Goal: Information Seeking & Learning: Understand process/instructions

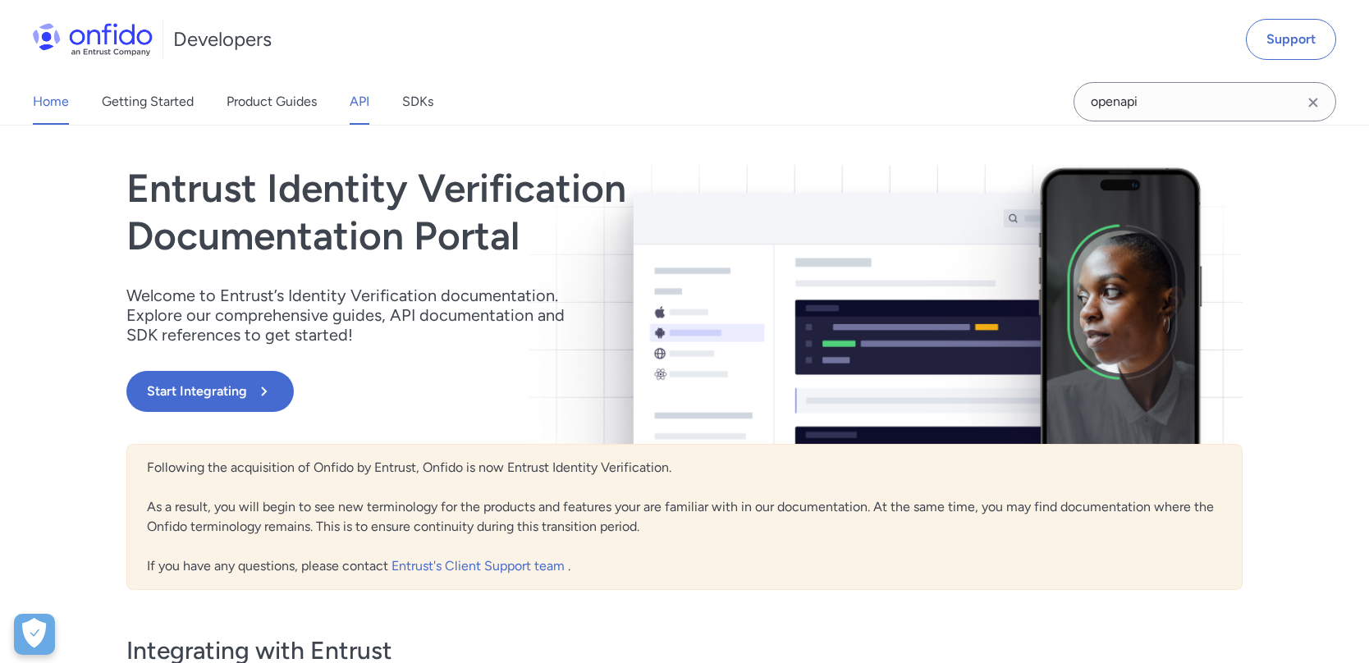
click at [351, 100] on link "API" at bounding box center [360, 102] width 20 height 46
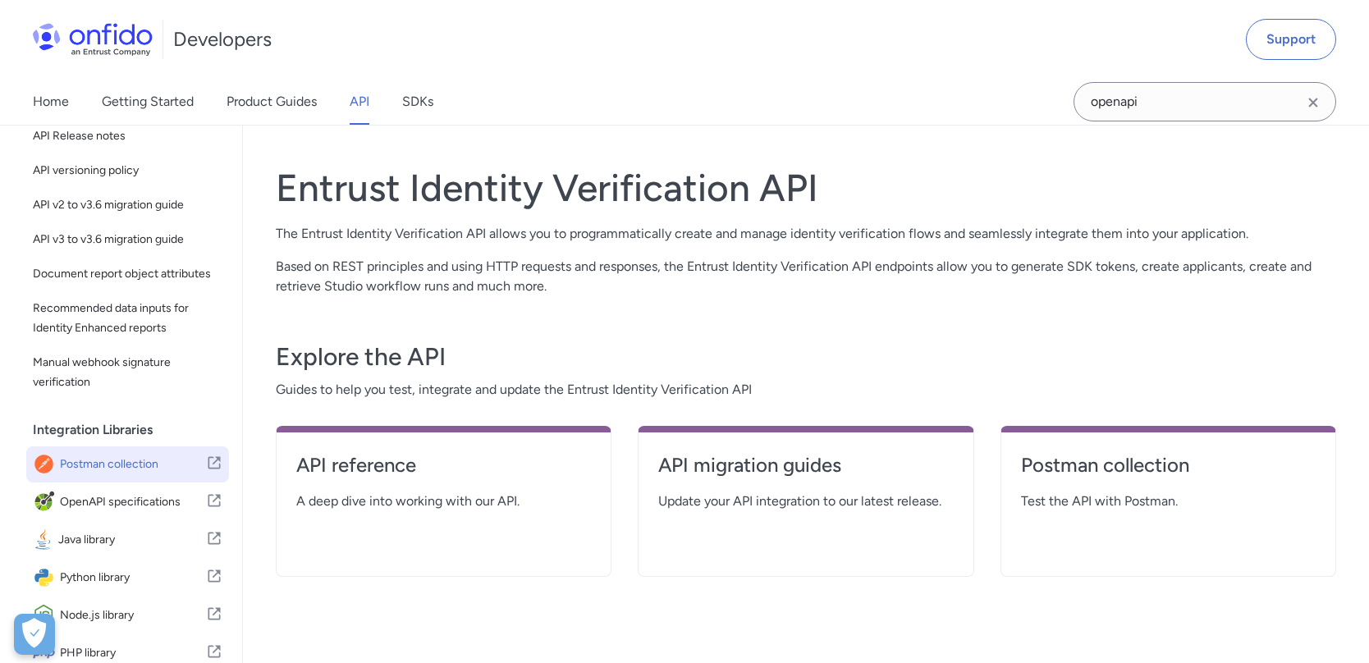
scroll to position [279, 0]
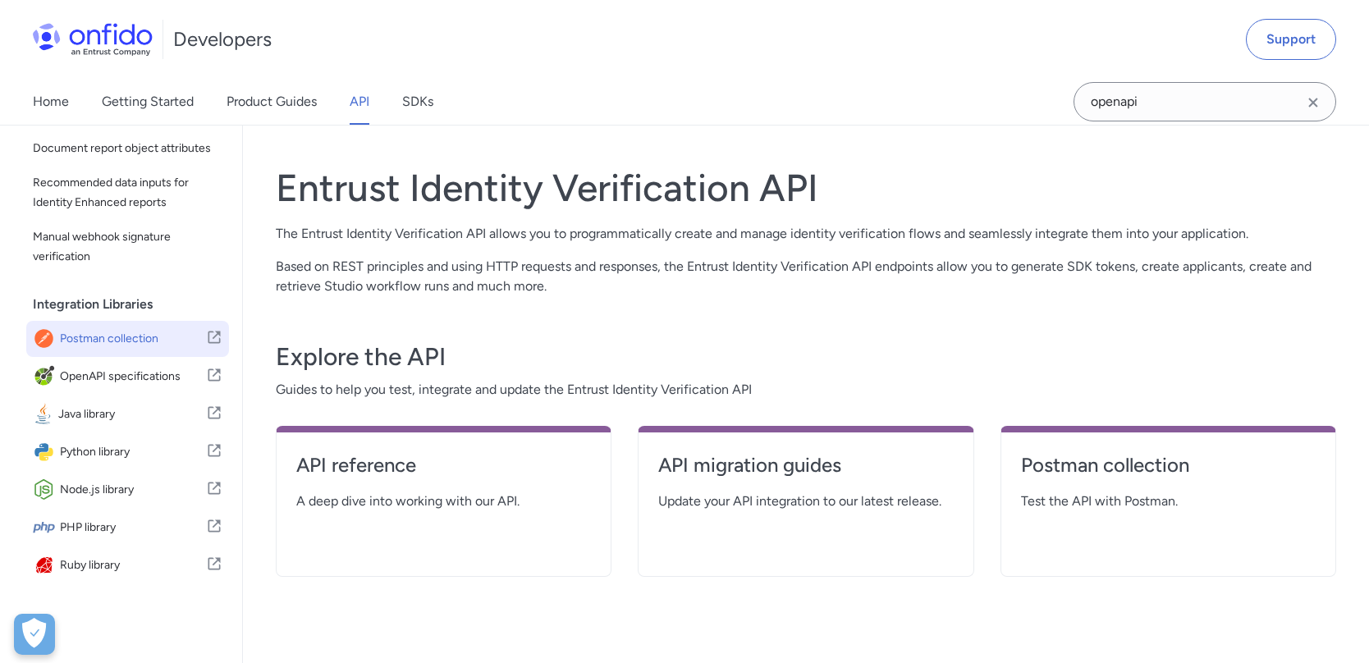
click at [159, 339] on span "Postman collection" at bounding box center [133, 339] width 146 height 23
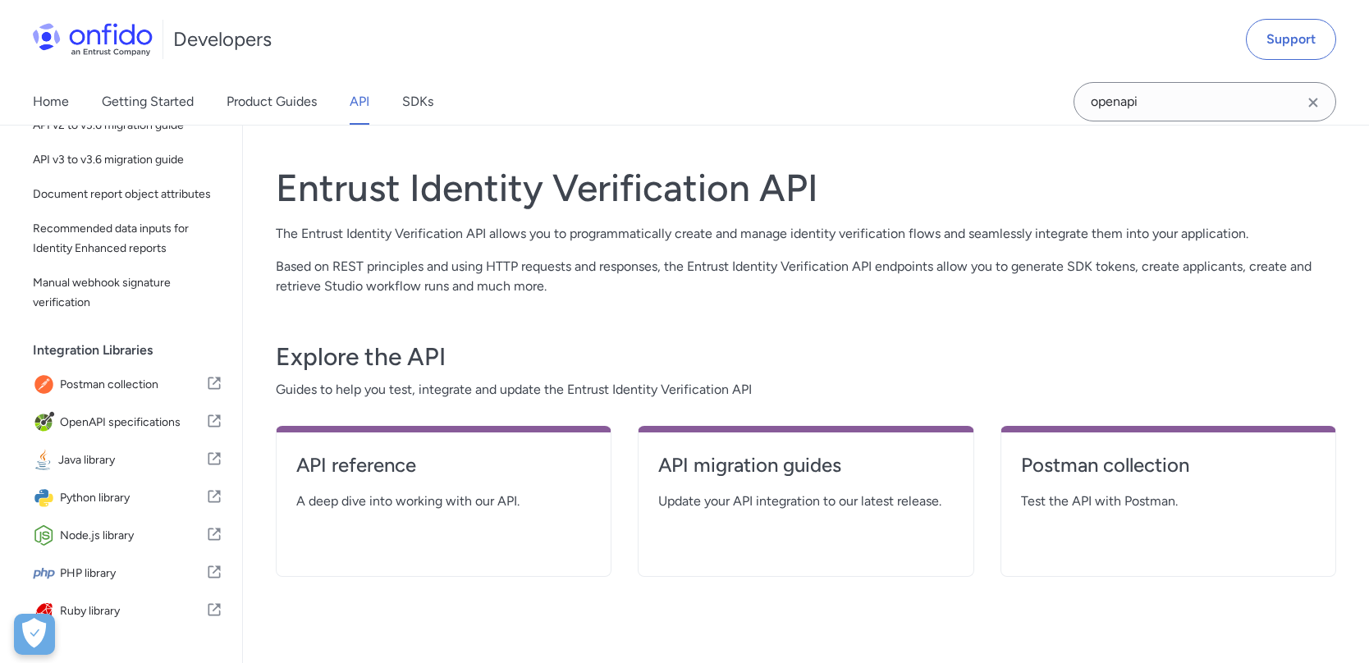
scroll to position [131, 0]
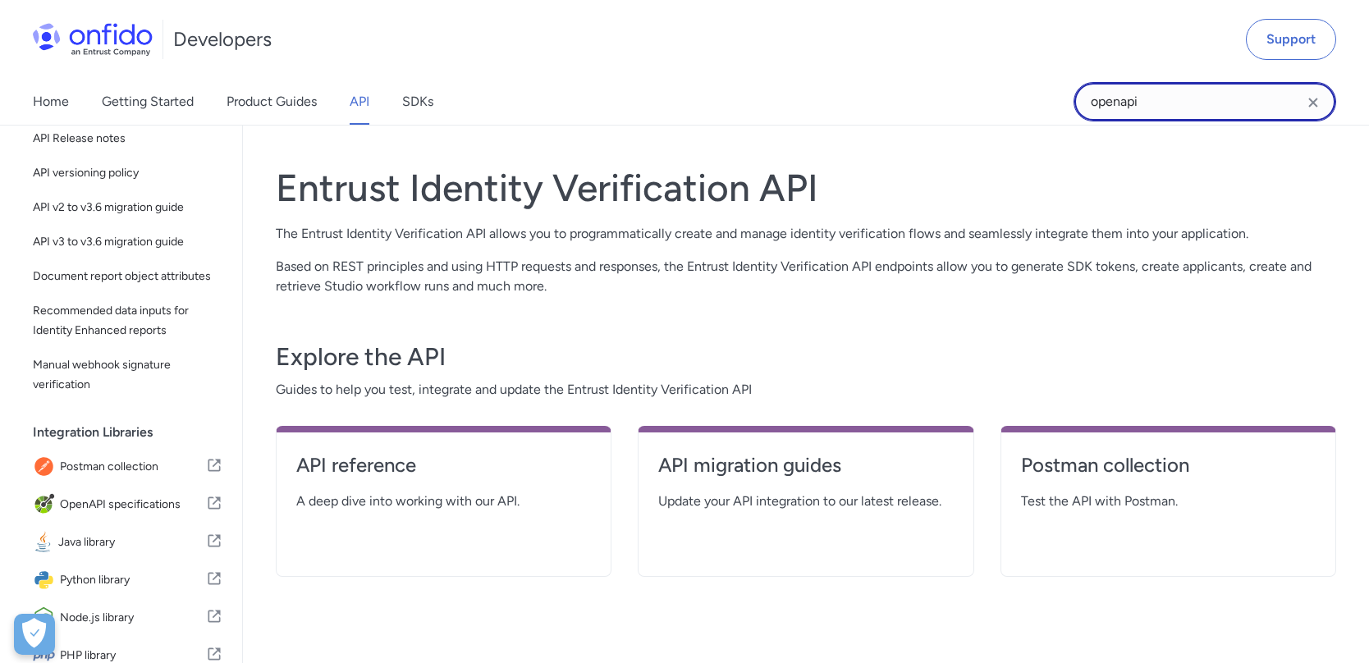
drag, startPoint x: 1019, startPoint y: 74, endPoint x: 987, endPoint y: 75, distance: 32.0
click at [988, 75] on div "Developers Support Home Getting Started Product Guides API SDKs openapi" at bounding box center [684, 63] width 1369 height 126
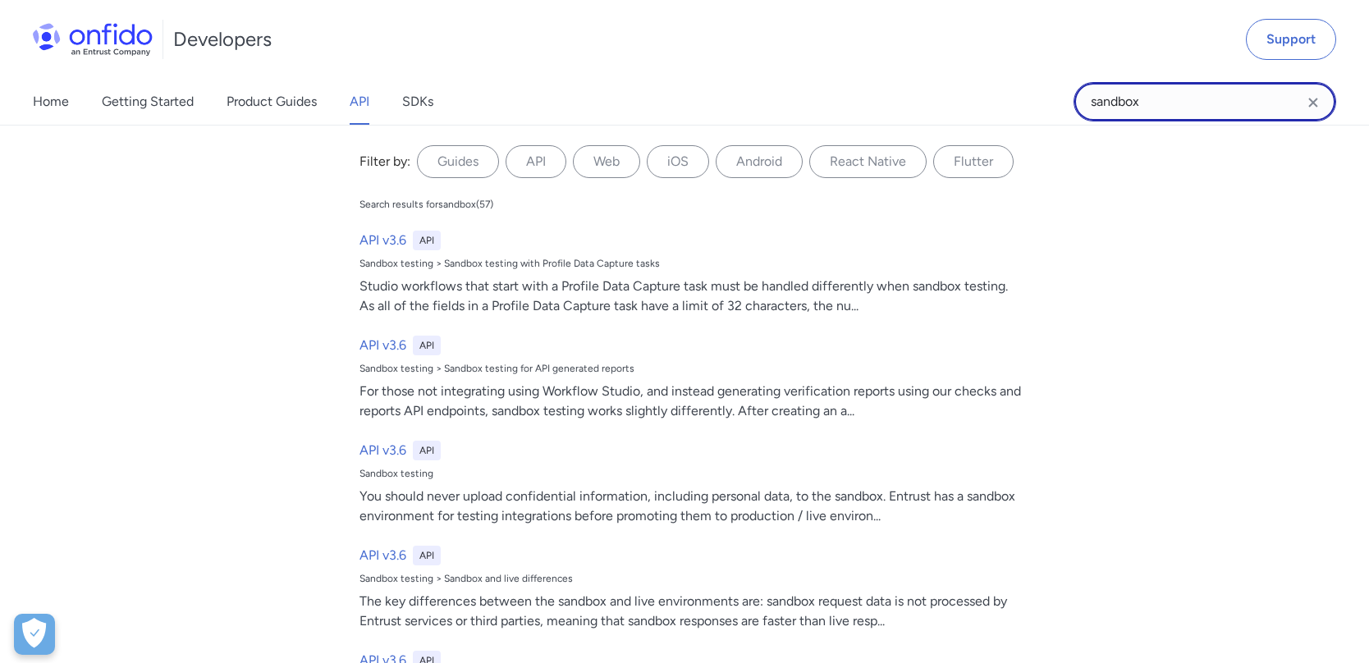
type input "sandbox"
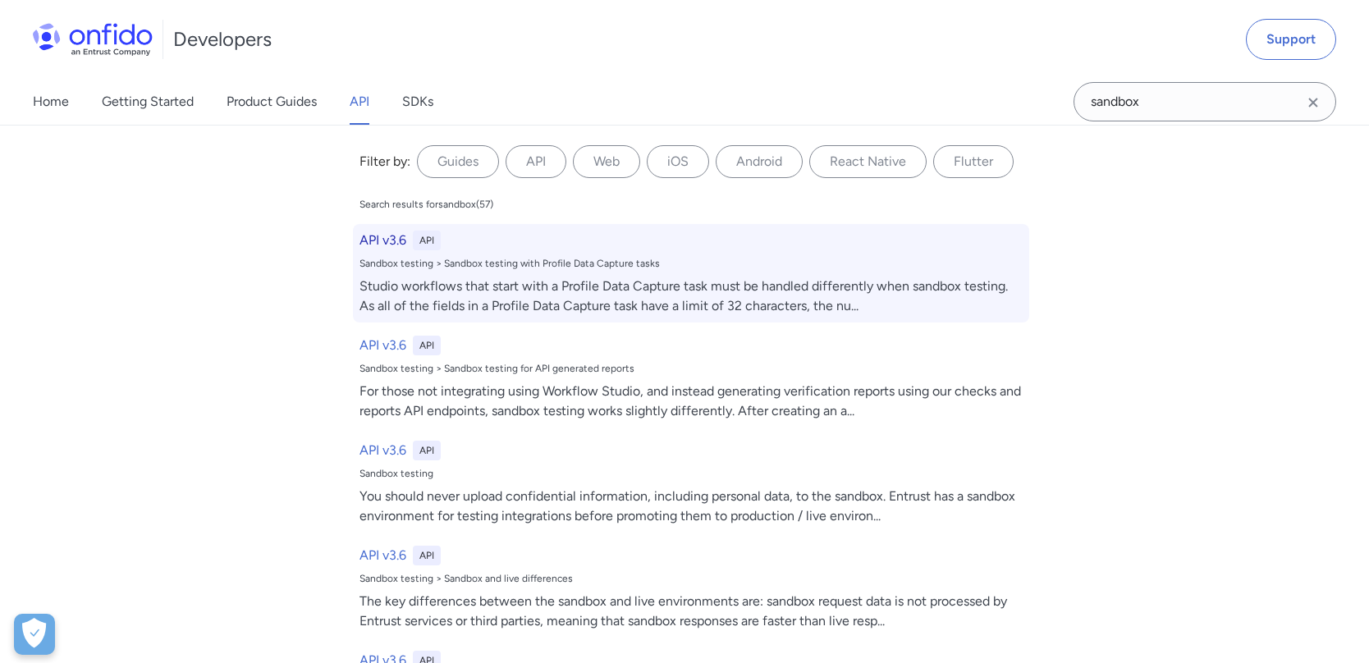
click at [891, 277] on div "Studio workflows that start with a Profile Data Capture task must be handled di…" at bounding box center [691, 296] width 663 height 39
select select "http"
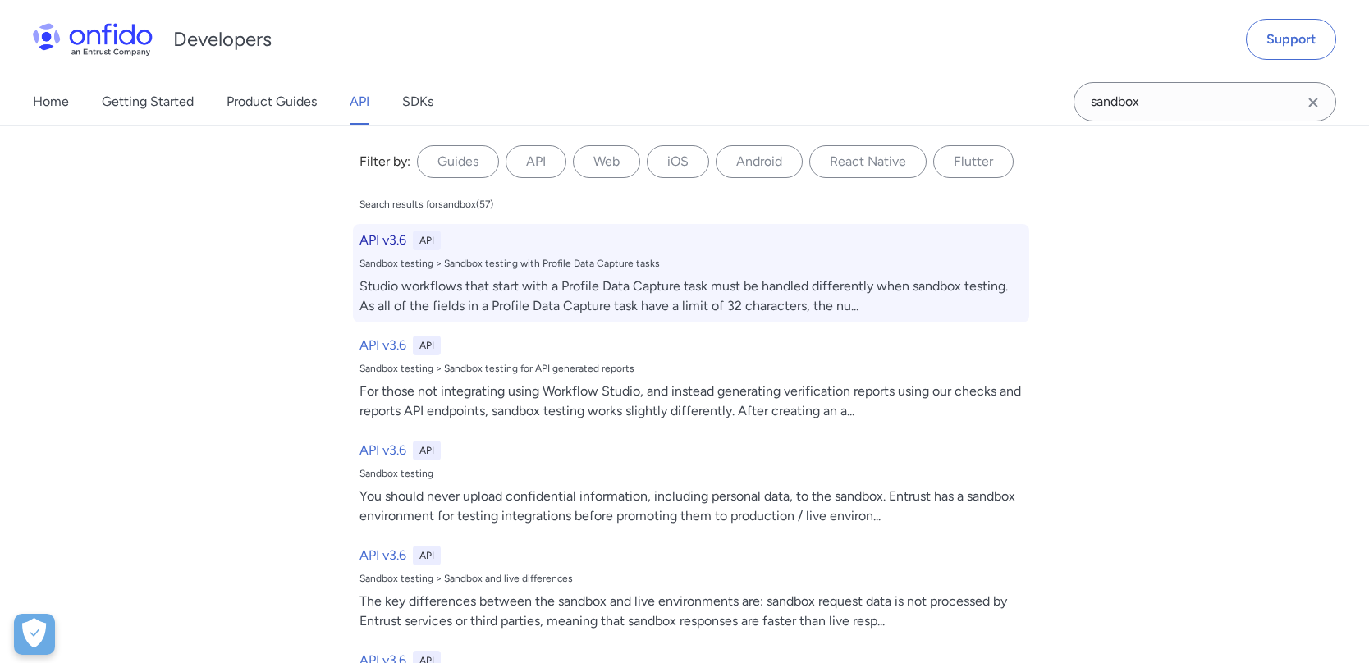
select select "http"
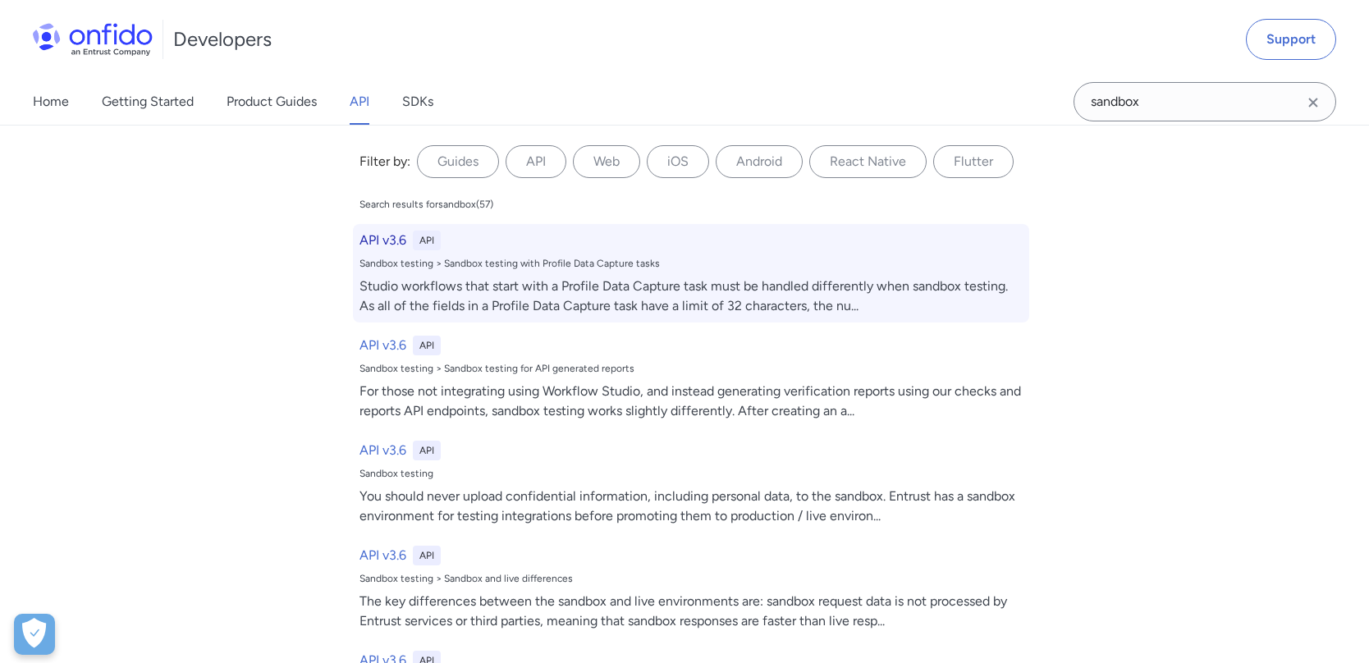
select select "http"
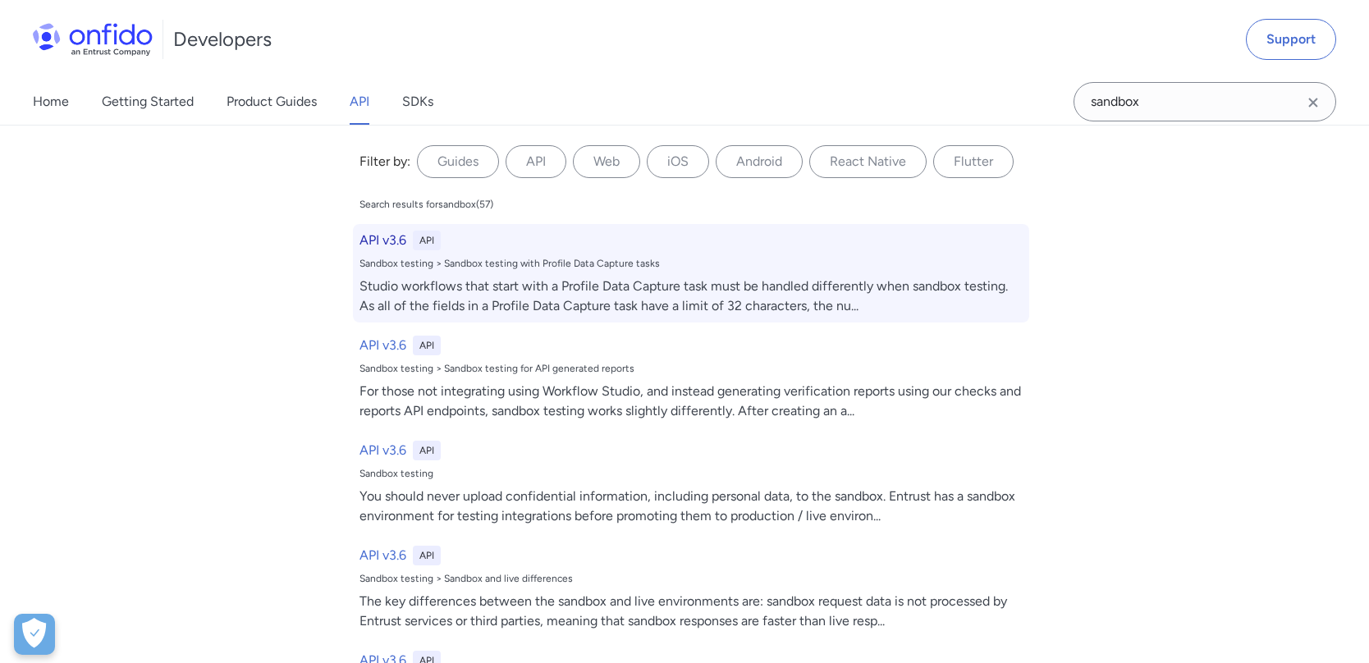
select select "http"
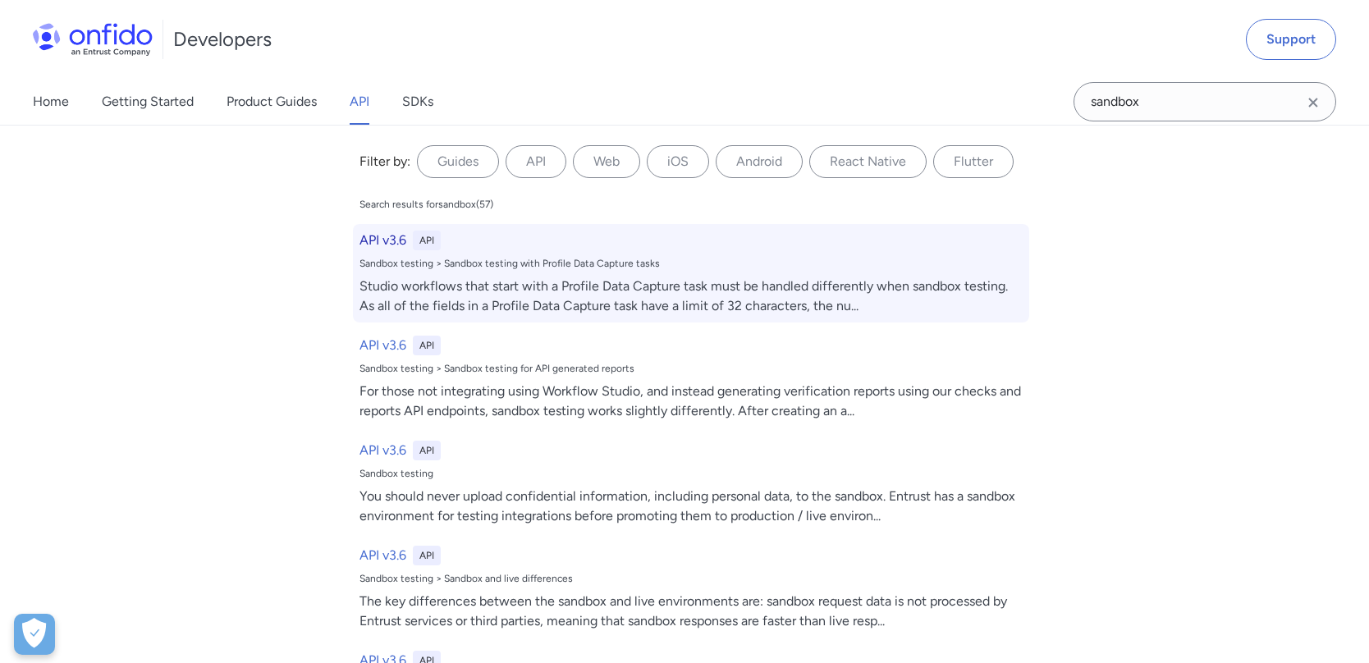
select select "http"
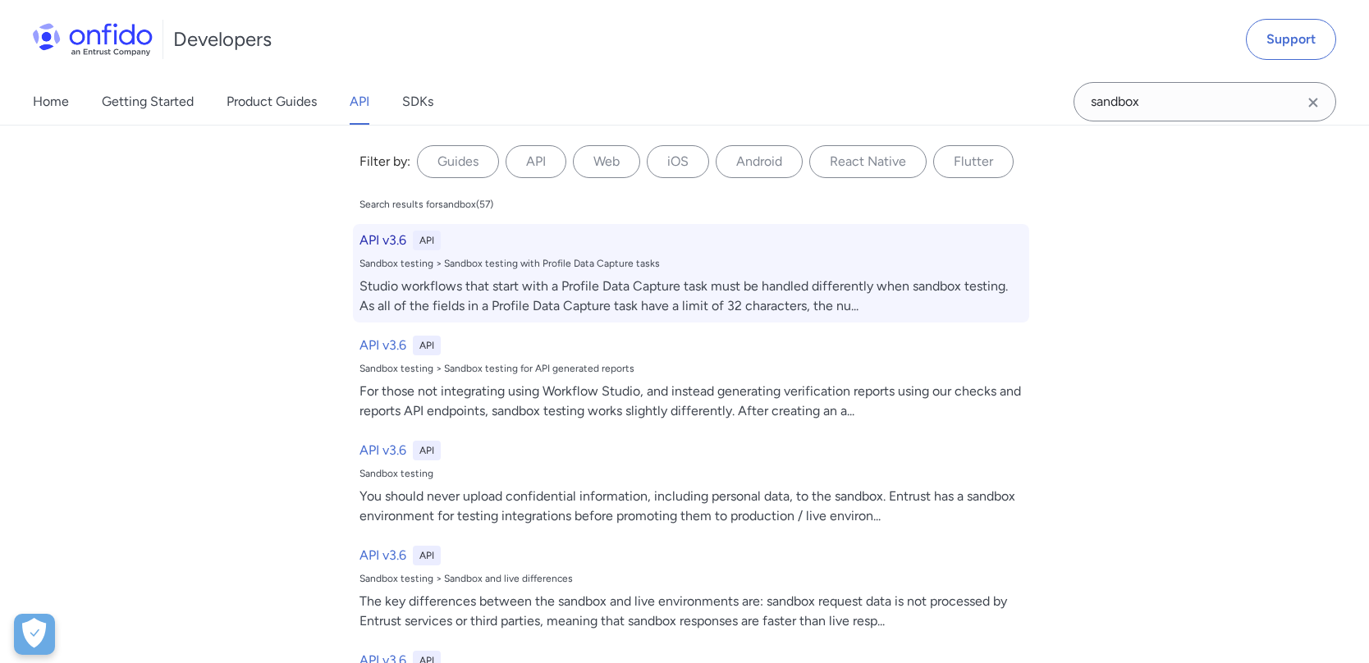
select select "http"
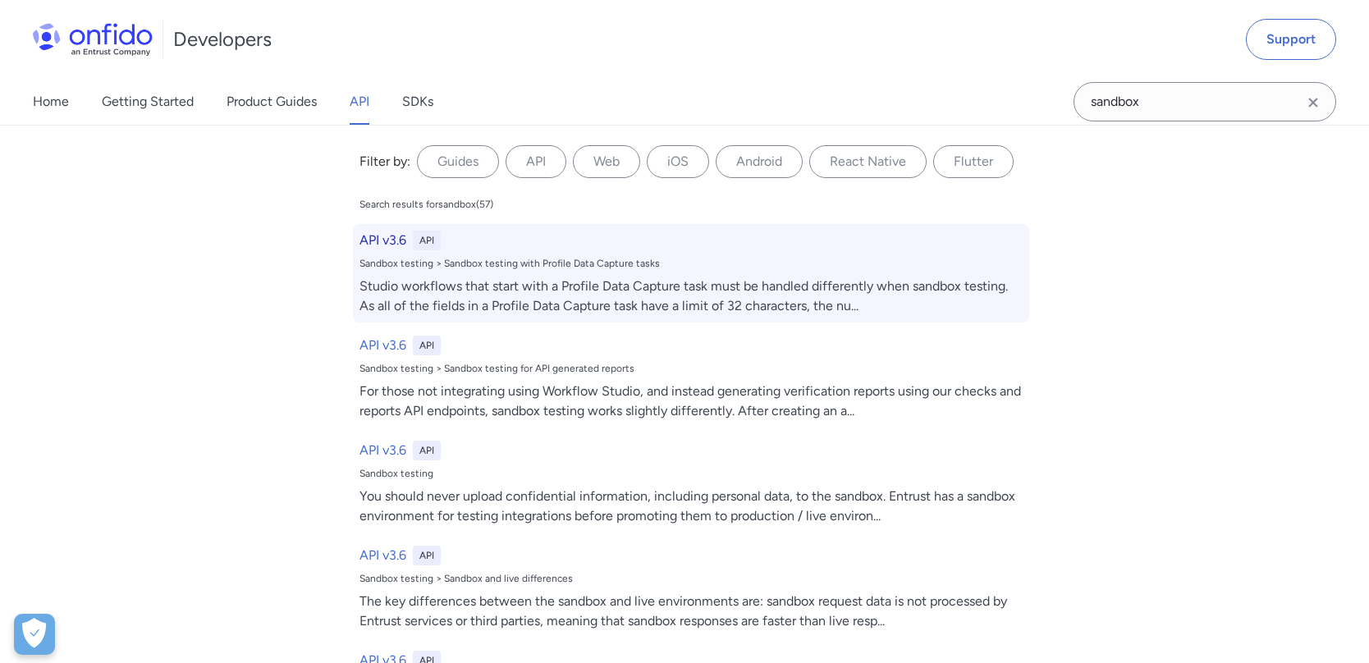
select select "http"
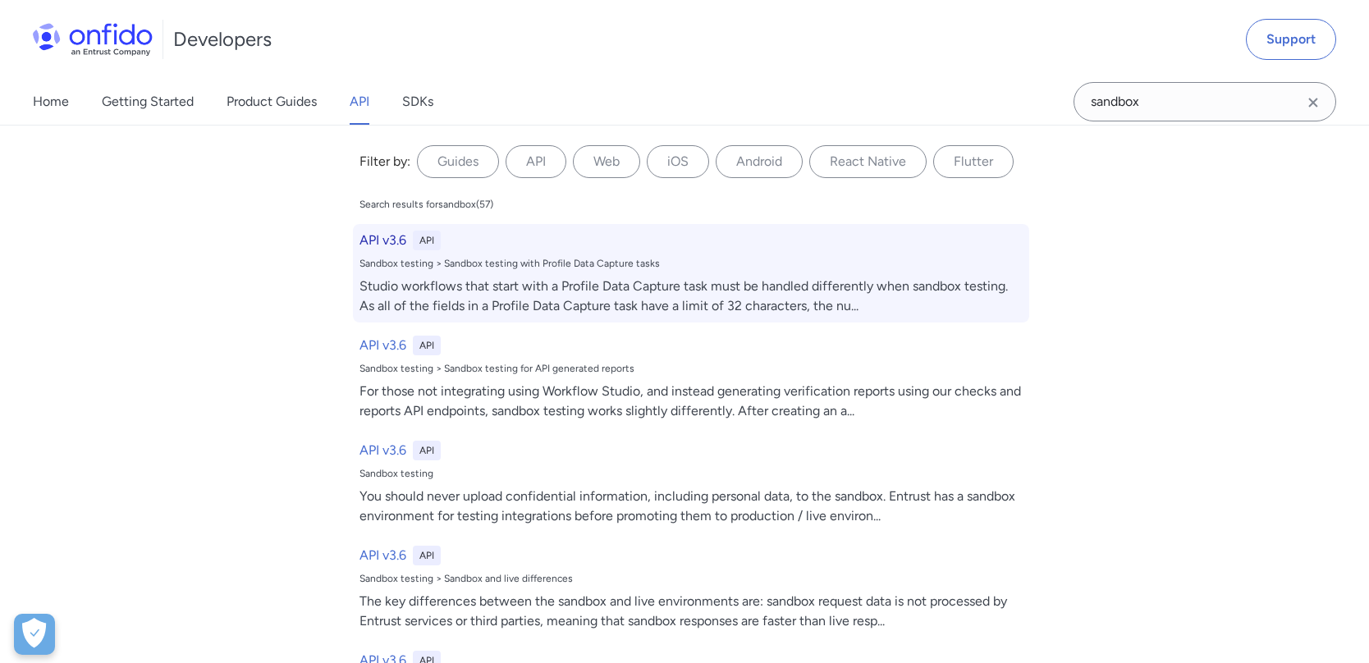
select select "http"
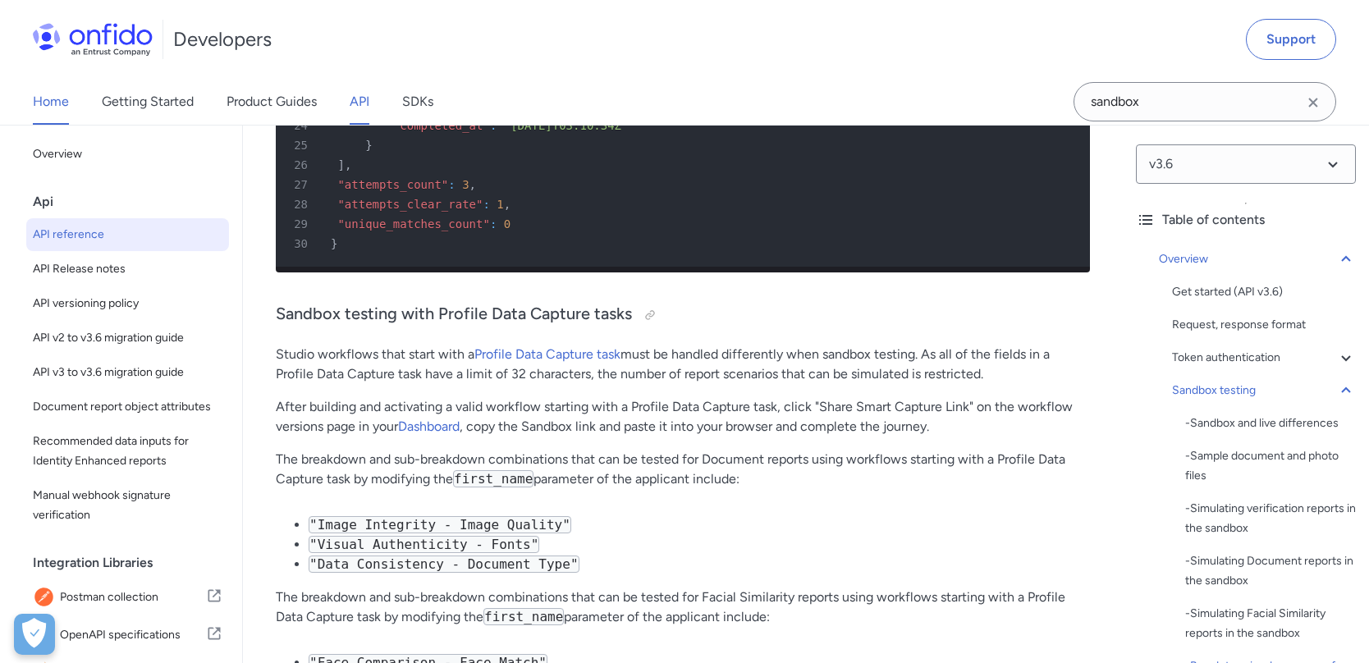
click at [63, 103] on link "Home" at bounding box center [51, 102] width 36 height 46
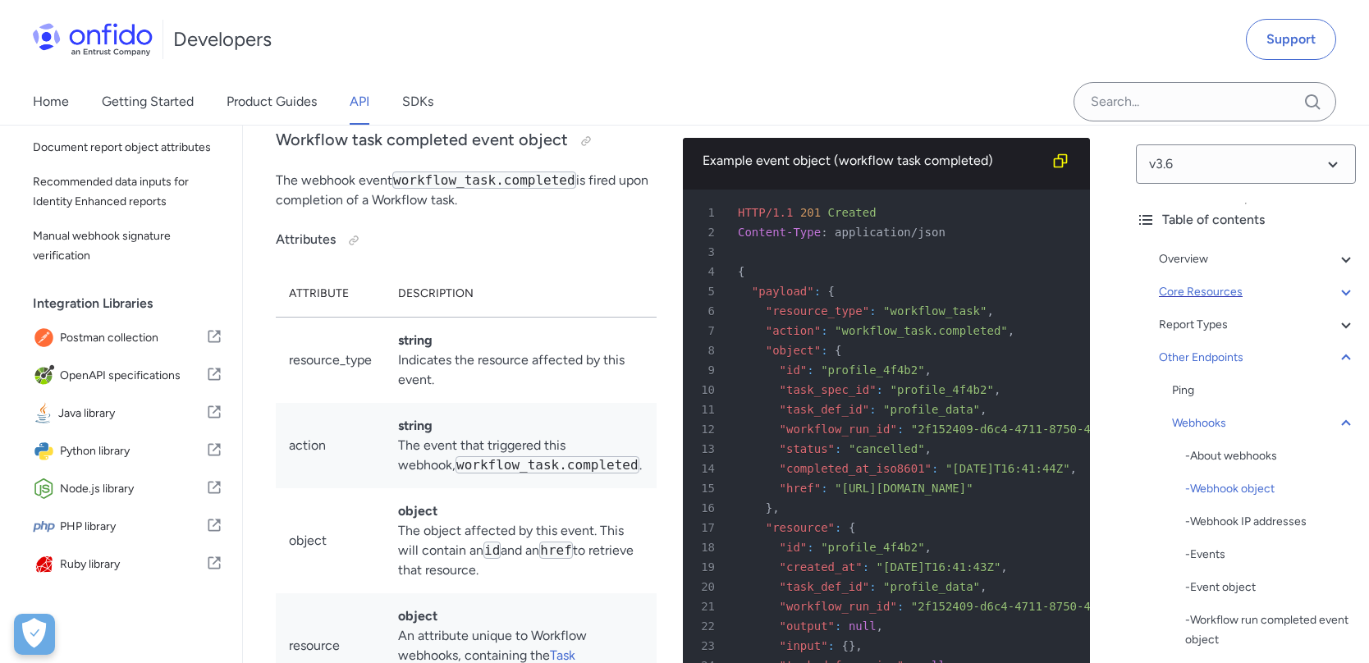
click at [1342, 294] on icon at bounding box center [1346, 293] width 9 height 6
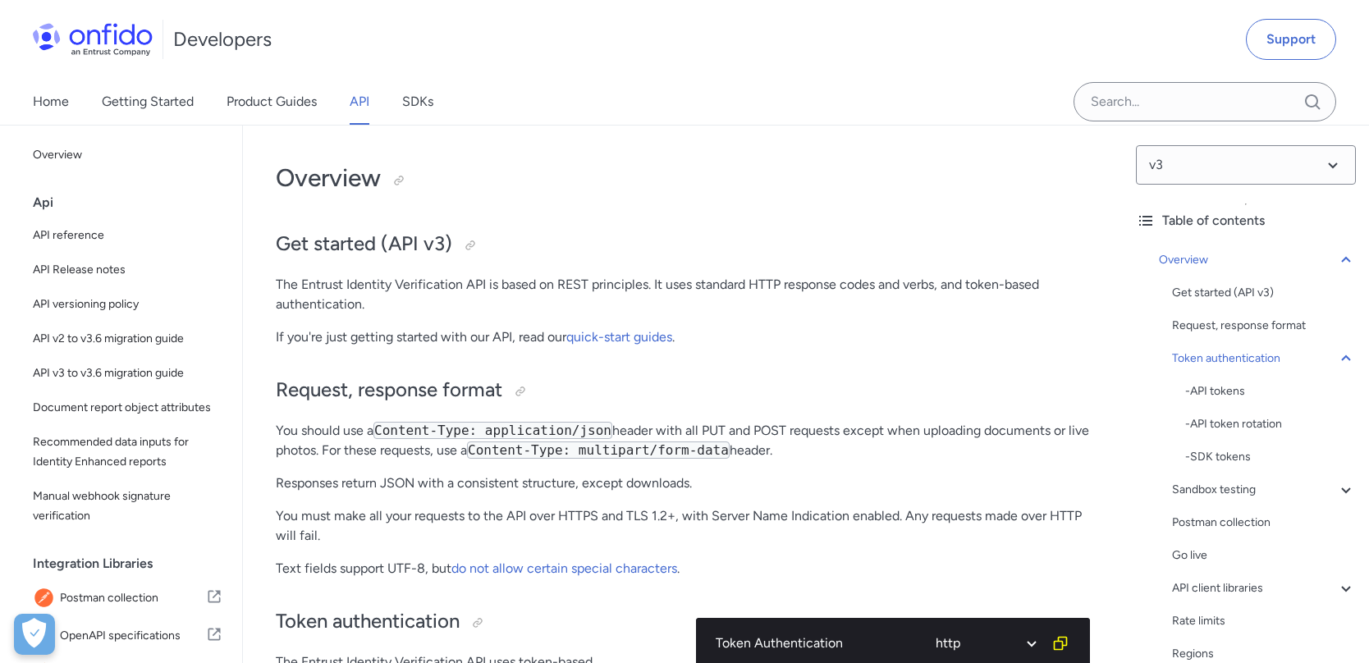
scroll to position [455, 0]
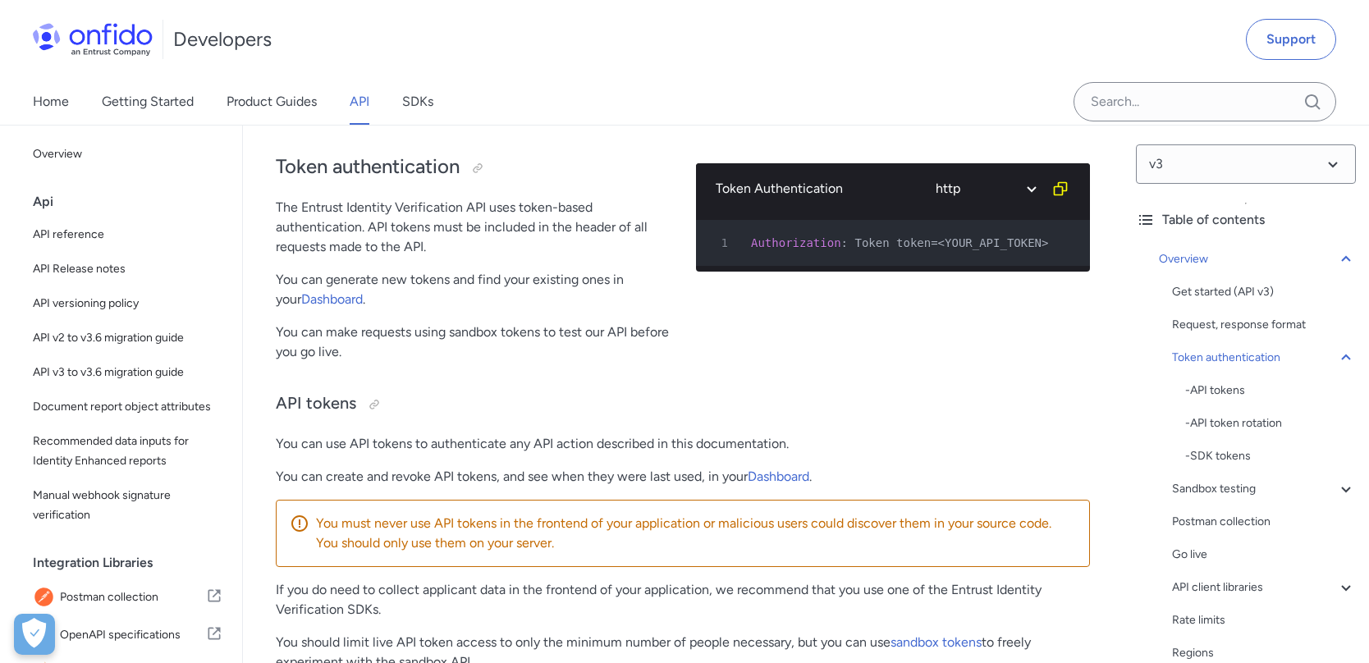
click at [536, 300] on p "You can generate new tokens and find your existing ones in your Dashboard ." at bounding box center [473, 289] width 394 height 39
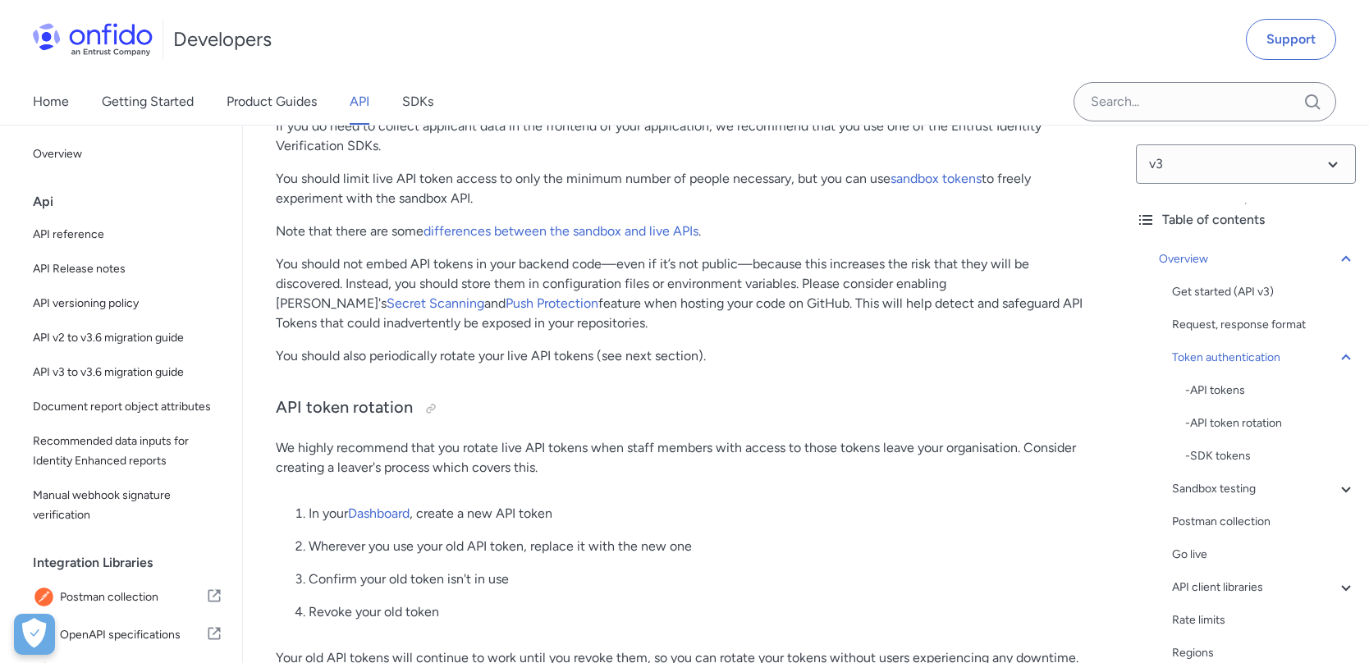
scroll to position [947, 0]
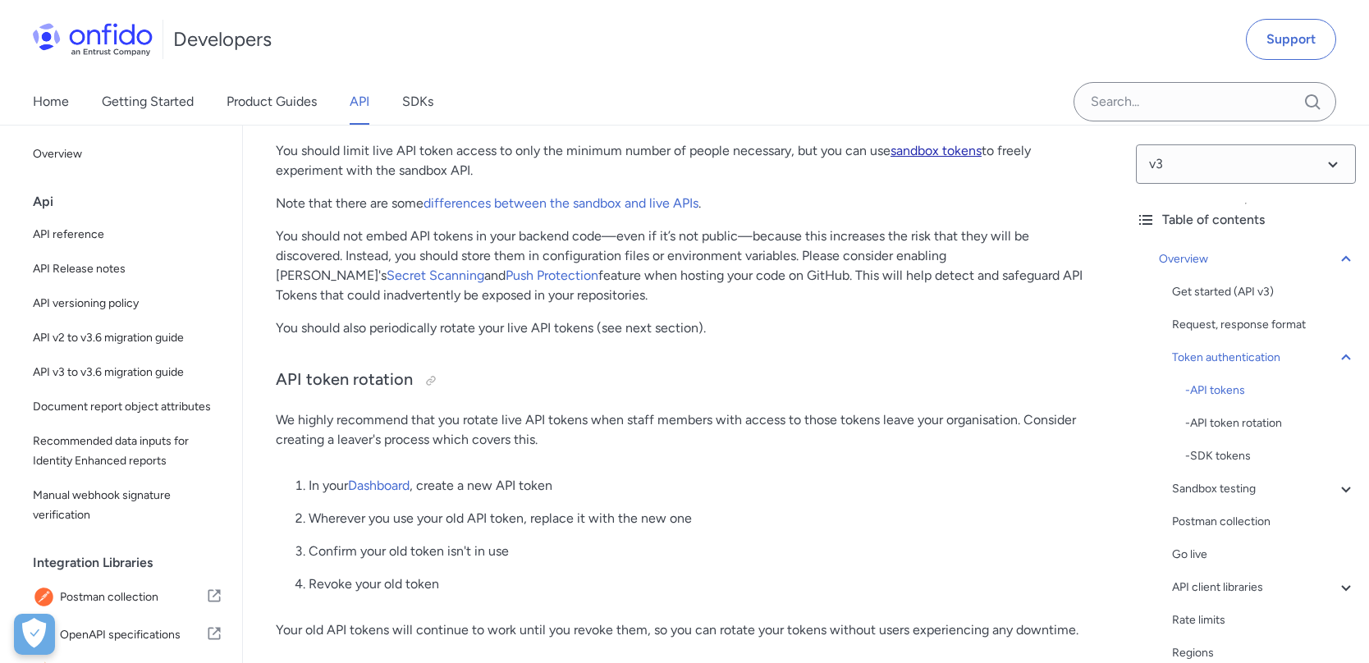
click at [971, 146] on link "sandbox tokens" at bounding box center [936, 151] width 91 height 16
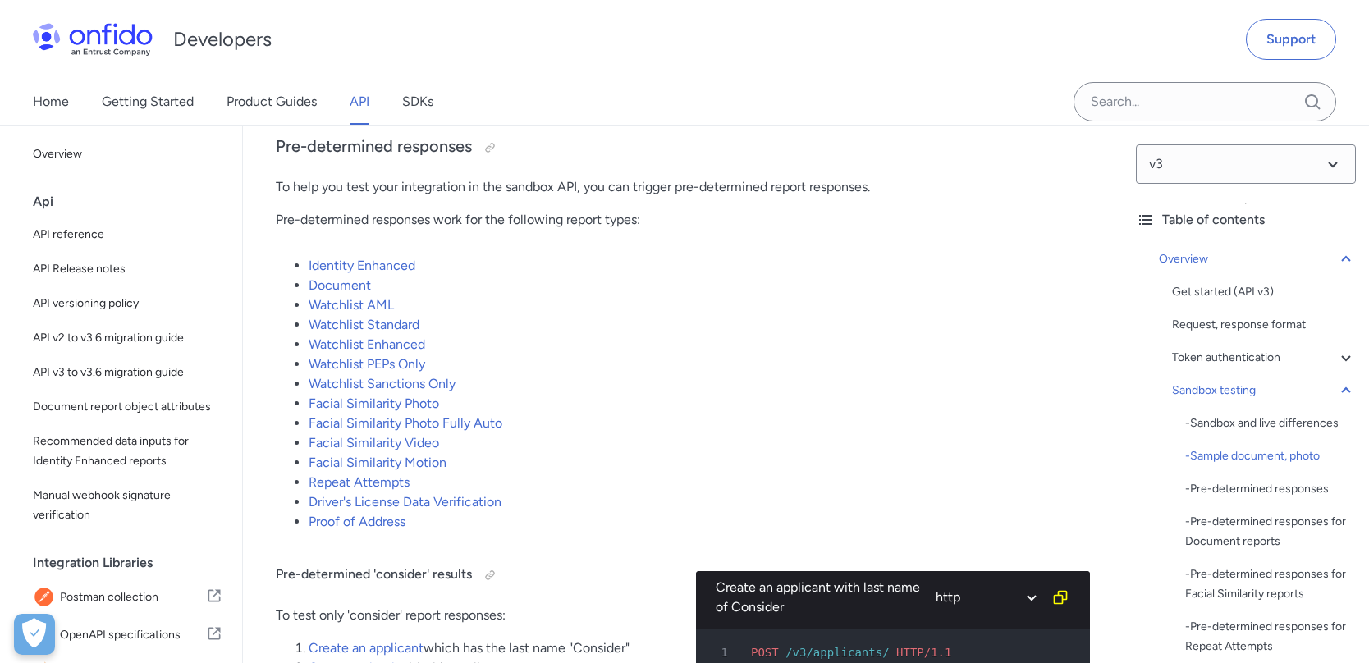
scroll to position [2751, 0]
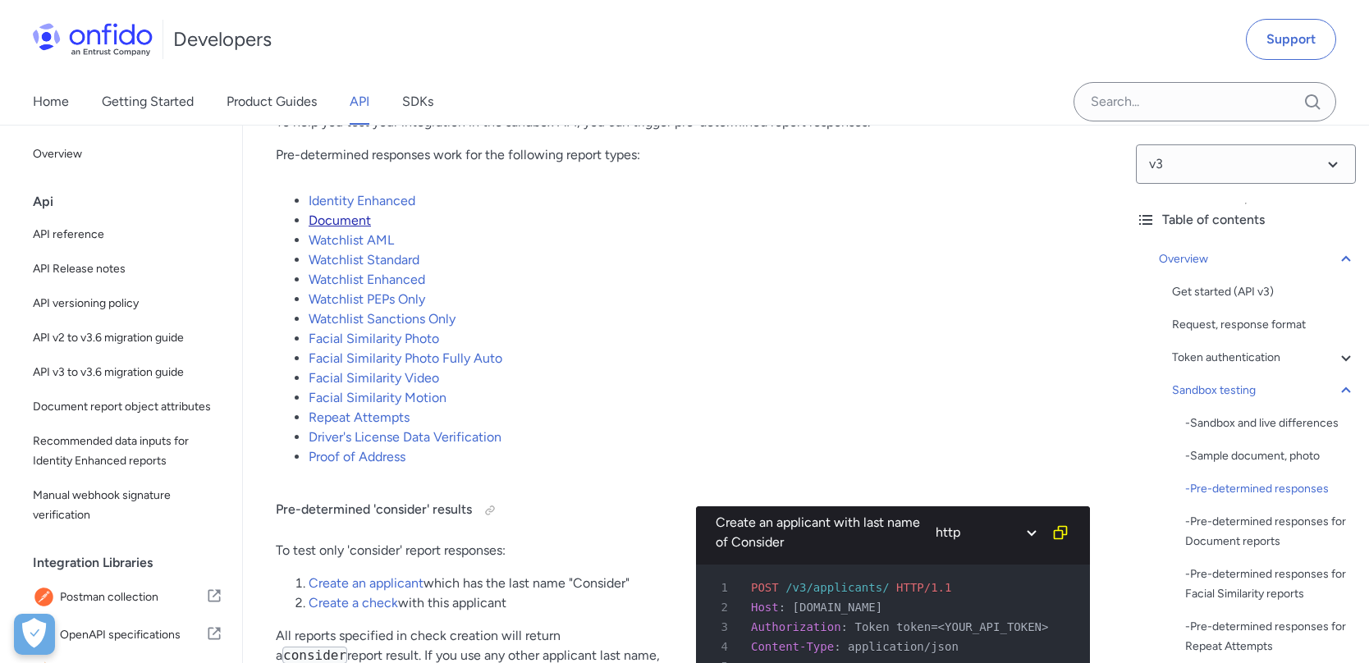
click at [345, 220] on link "Document" at bounding box center [340, 221] width 62 height 16
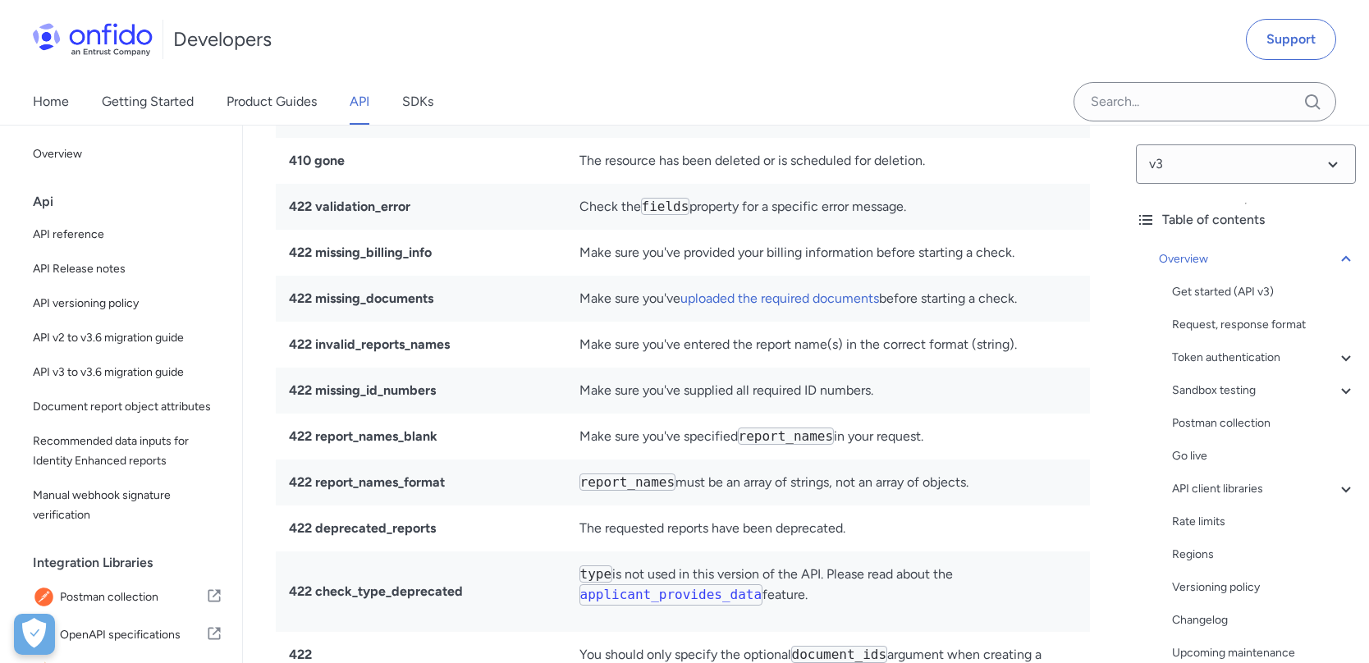
scroll to position [12422, 0]
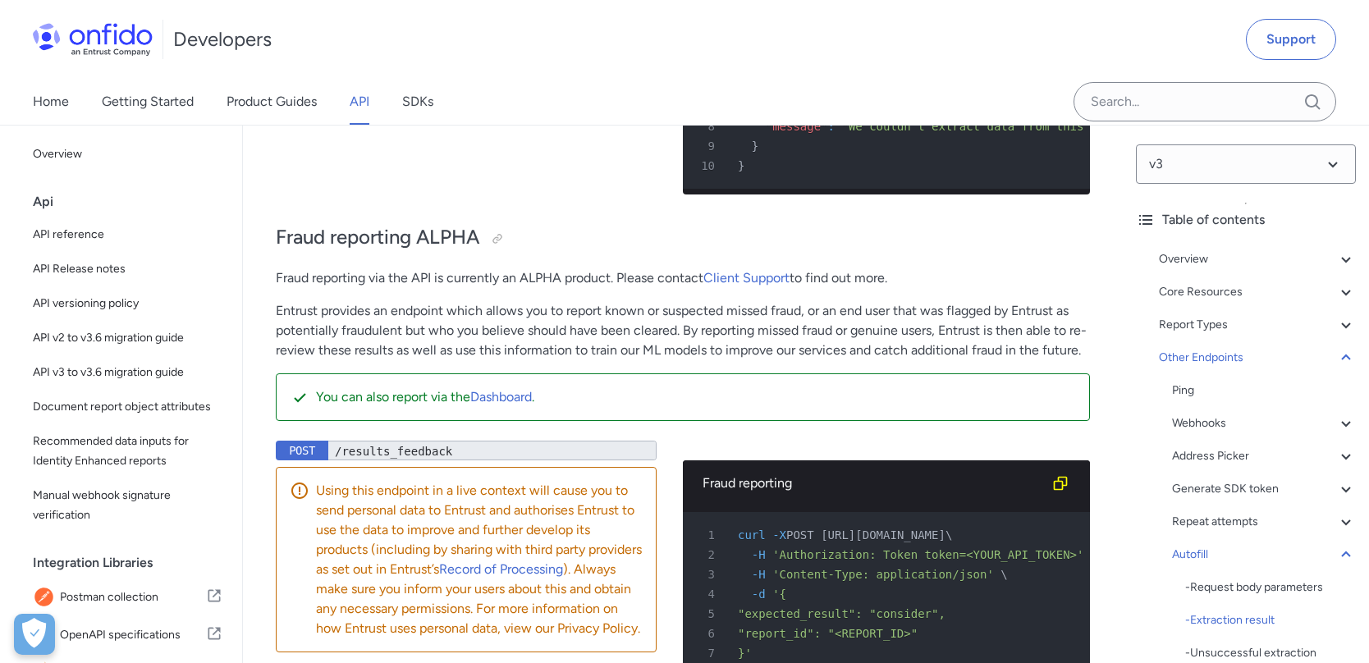
scroll to position [101389, 0]
